Goal: Task Accomplishment & Management: Use online tool/utility

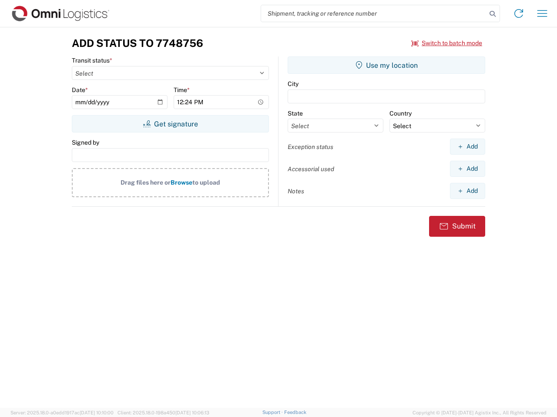
click at [373, 13] on input "search" at bounding box center [373, 13] width 225 height 17
click at [492, 14] on icon at bounding box center [492, 14] width 12 height 12
click at [518, 13] on icon at bounding box center [518, 14] width 14 height 14
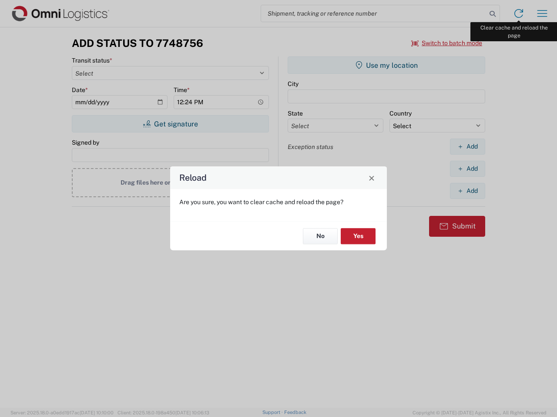
click at [542, 13] on div "Reload Are you sure, you want to clear cache and reload the page? No Yes" at bounding box center [278, 208] width 557 height 417
click at [447, 43] on div "Reload Are you sure, you want to clear cache and reload the page? No Yes" at bounding box center [278, 208] width 557 height 417
click at [170, 124] on div "Reload Are you sure, you want to clear cache and reload the page? No Yes" at bounding box center [278, 208] width 557 height 417
click at [386, 65] on div "Reload Are you sure, you want to clear cache and reload the page? No Yes" at bounding box center [278, 208] width 557 height 417
click at [467, 147] on div "Reload Are you sure, you want to clear cache and reload the page? No Yes" at bounding box center [278, 208] width 557 height 417
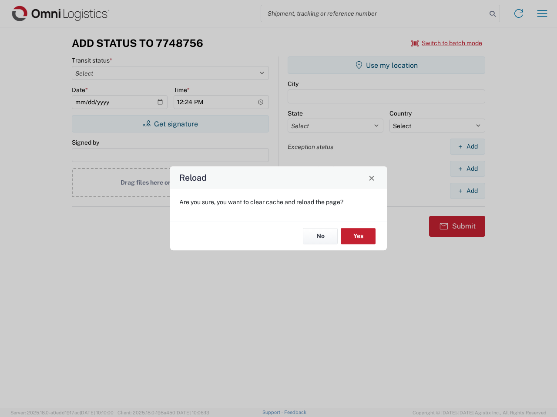
click at [467, 169] on div "Reload Are you sure, you want to clear cache and reload the page? No Yes" at bounding box center [278, 208] width 557 height 417
click at [467, 191] on div "Reload Are you sure, you want to clear cache and reload the page? No Yes" at bounding box center [278, 208] width 557 height 417
